Goal: Connect with others: Participate in discussion

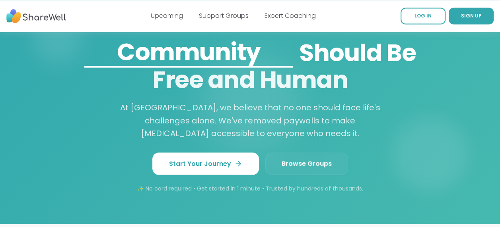
scroll to position [477, 0]
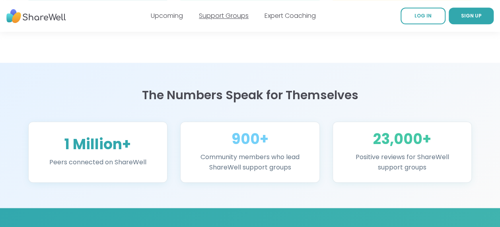
click at [224, 19] on link "Support Groups" at bounding box center [224, 15] width 50 height 9
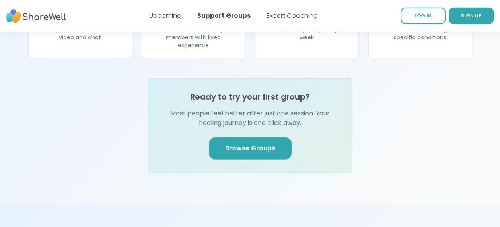
scroll to position [914, 0]
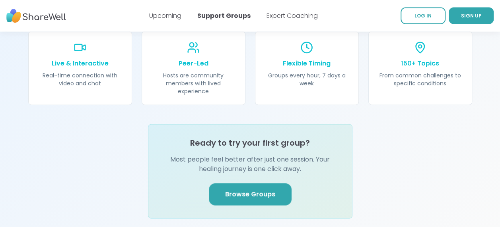
click at [228, 184] on link "Browse Groups" at bounding box center [250, 195] width 83 height 22
